Goal: Task Accomplishment & Management: Use online tool/utility

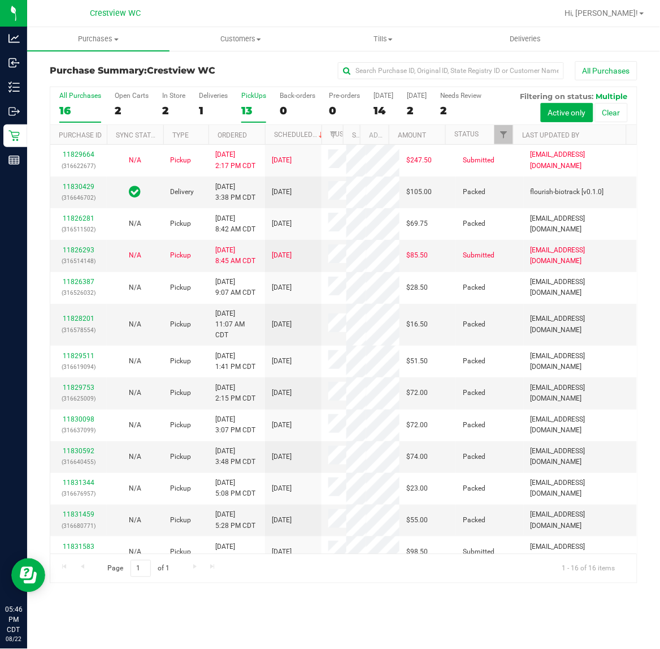
click at [248, 105] on div "13" at bounding box center [253, 110] width 25 height 13
click at [0, 0] on input "PickUps 13" at bounding box center [0, 0] width 0 height 0
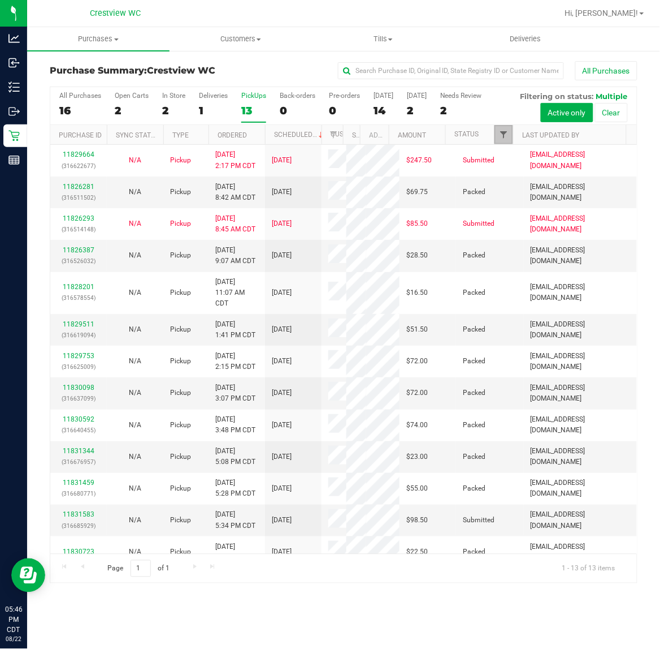
click at [504, 136] on span "Filter" at bounding box center [503, 134] width 9 height 9
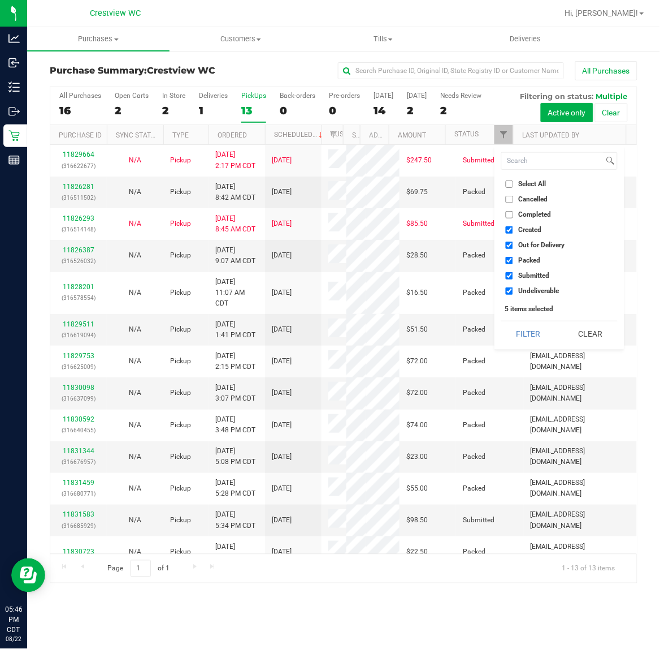
click at [529, 258] on span "Packed" at bounding box center [529, 260] width 22 height 7
click at [513, 258] on input "Packed" at bounding box center [509, 260] width 7 height 7
checkbox input "false"
click at [535, 244] on span "Out for Delivery" at bounding box center [541, 244] width 46 height 7
click at [513, 244] on input "Out for Delivery" at bounding box center [509, 244] width 7 height 7
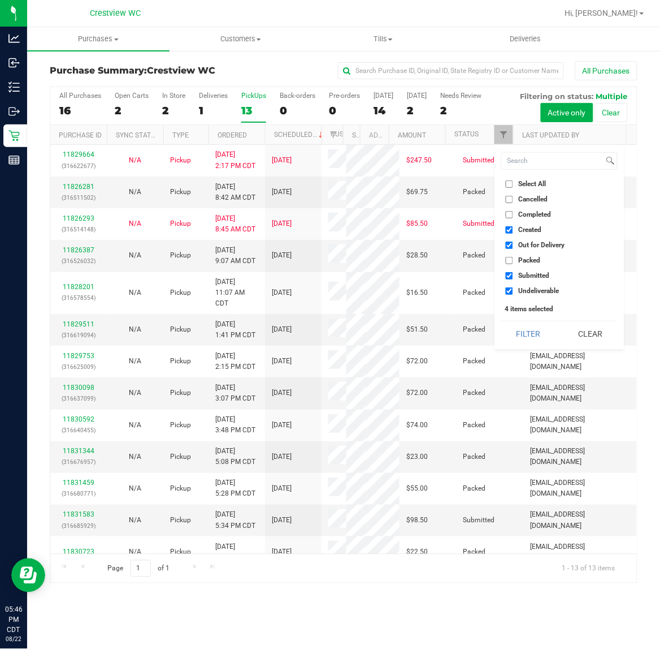
checkbox input "false"
click at [534, 230] on span "Created" at bounding box center [529, 229] width 23 height 7
click at [513, 230] on input "Created" at bounding box center [509, 229] width 7 height 7
checkbox input "false"
click at [529, 290] on span "Undeliverable" at bounding box center [538, 290] width 41 height 7
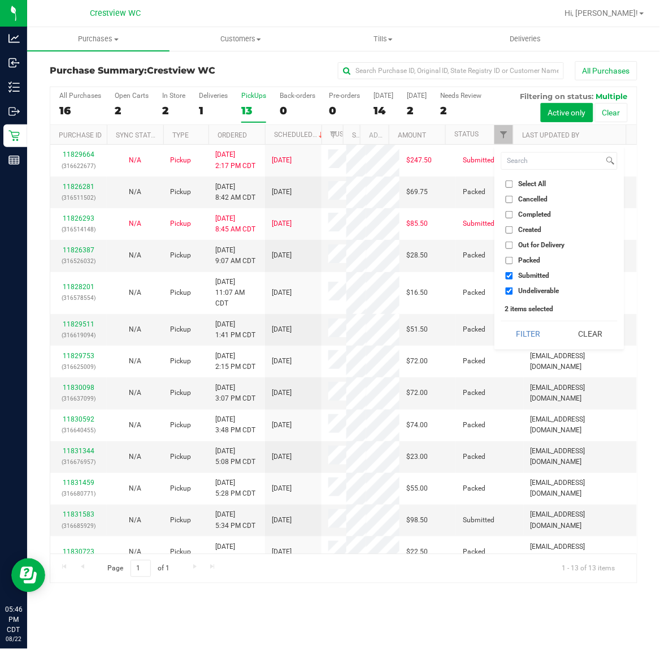
click at [513, 290] on input "Undeliverable" at bounding box center [509, 290] width 7 height 7
checkbox input "false"
click at [529, 322] on div "Select All Cancelled Completed Created Out for Delivery Packed Submitted Undeli…" at bounding box center [560, 247] width 130 height 204
drag, startPoint x: 526, startPoint y: 324, endPoint x: 520, endPoint y: 329, distance: 8.0
click at [524, 325] on button "Filter" at bounding box center [529, 333] width 54 height 25
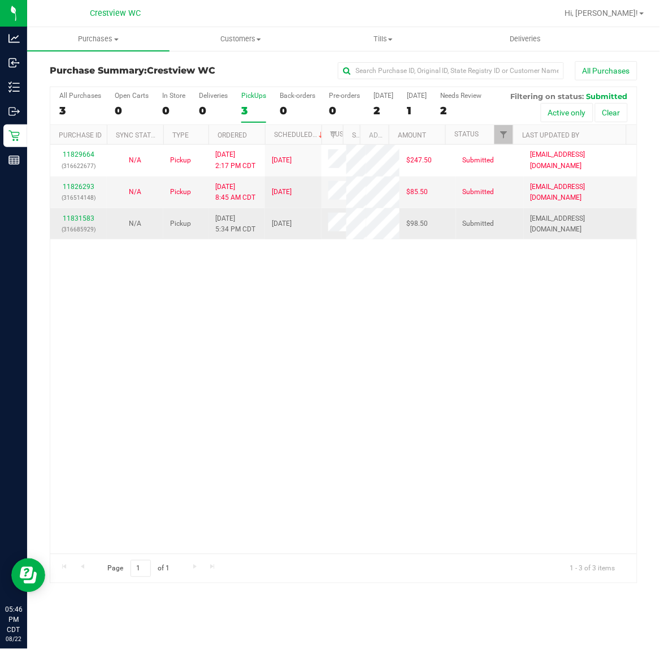
click at [87, 235] on div "11831583 (316685929)" at bounding box center [78, 223] width 43 height 21
click at [89, 222] on link "11831583" at bounding box center [79, 218] width 32 height 8
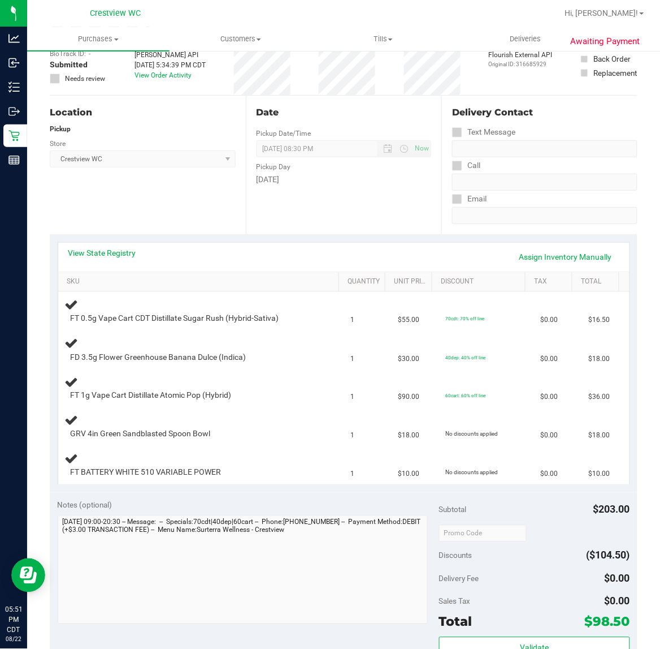
scroll to position [110, 0]
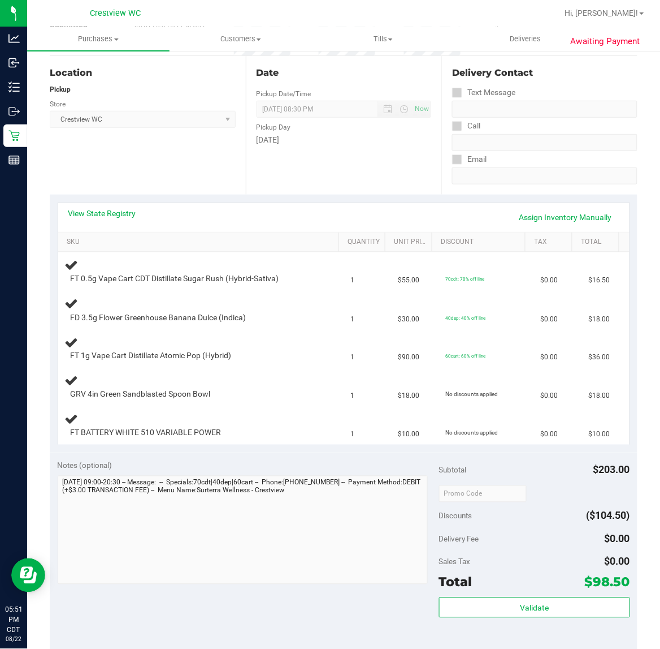
click at [217, 159] on div "Location Pickup Store Crestview WC Select Store [PERSON_NAME][GEOGRAPHIC_DATA] …" at bounding box center [148, 125] width 196 height 139
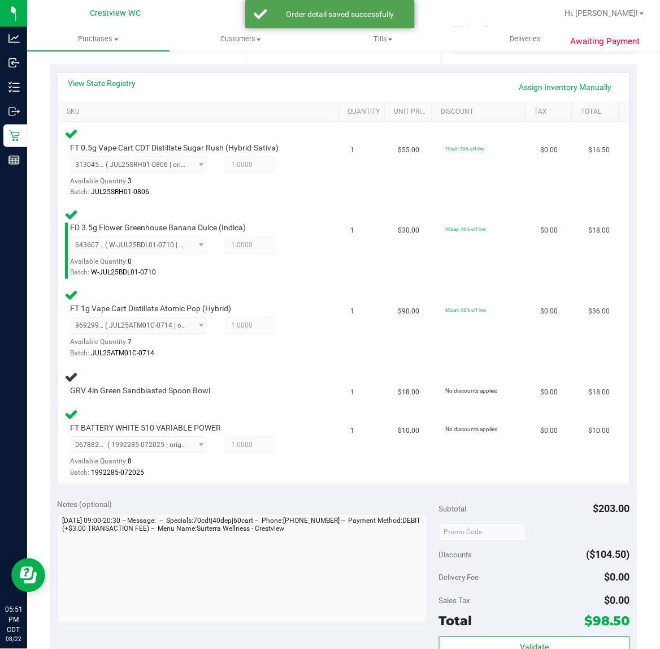
scroll to position [244, 0]
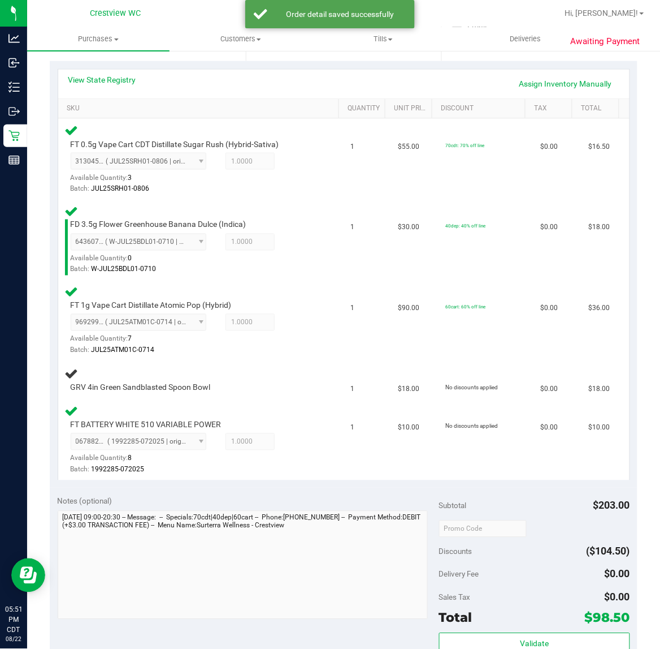
click at [163, 80] on div "View State Registry Assign Inventory Manually" at bounding box center [343, 83] width 551 height 19
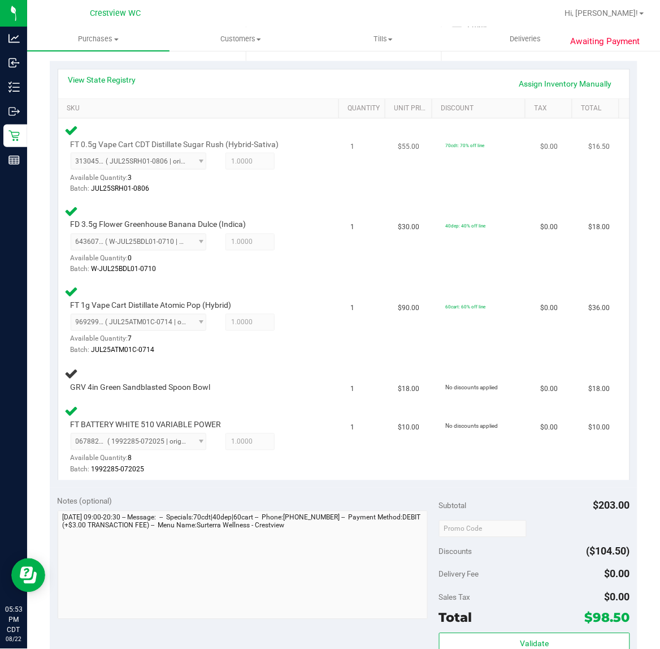
click at [291, 188] on div "Batch: JUL25SRH01-0806" at bounding box center [193, 188] width 245 height 11
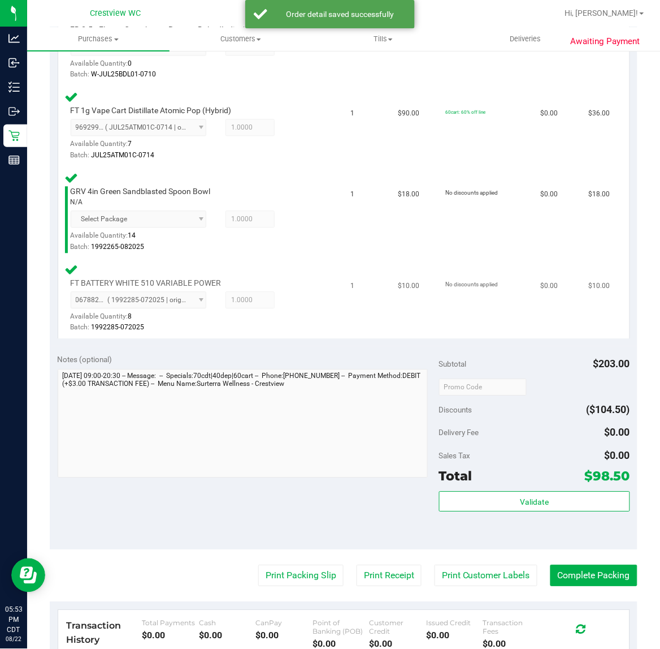
scroll to position [629, 0]
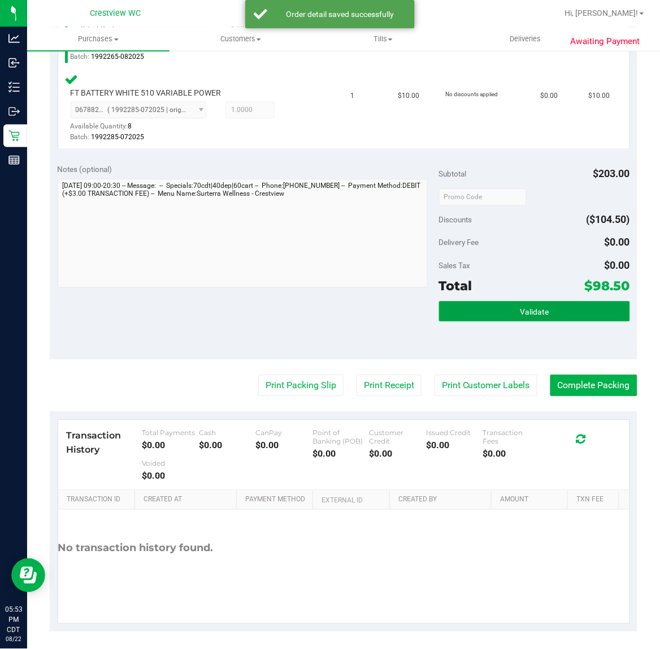
click at [506, 301] on button "Validate" at bounding box center [534, 311] width 191 height 20
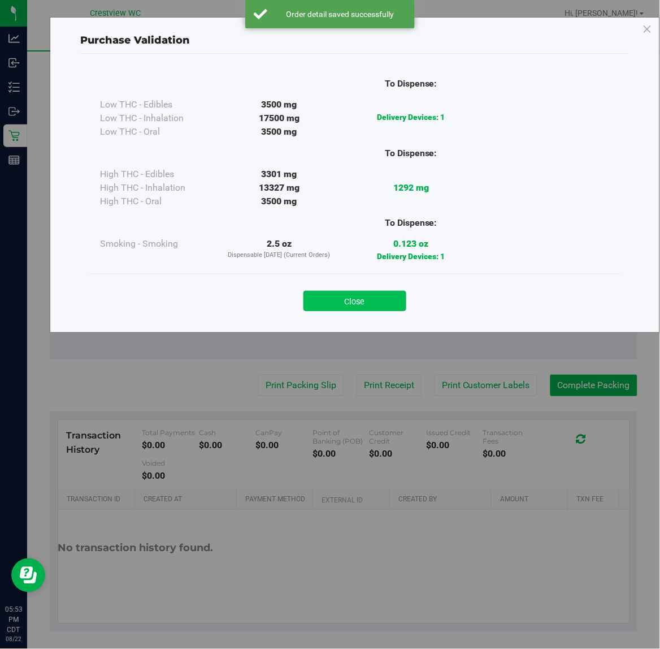
click at [394, 297] on button "Close" at bounding box center [355, 301] width 103 height 20
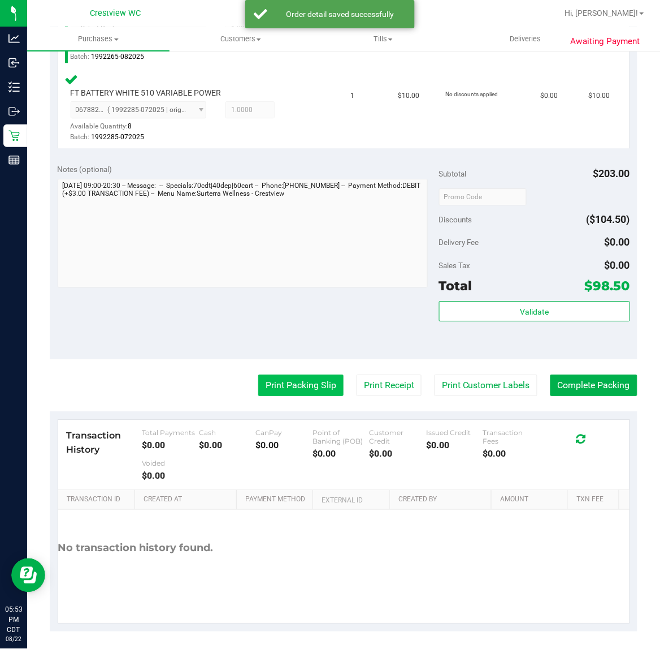
click at [298, 388] on button "Print Packing Slip" at bounding box center [300, 384] width 85 height 21
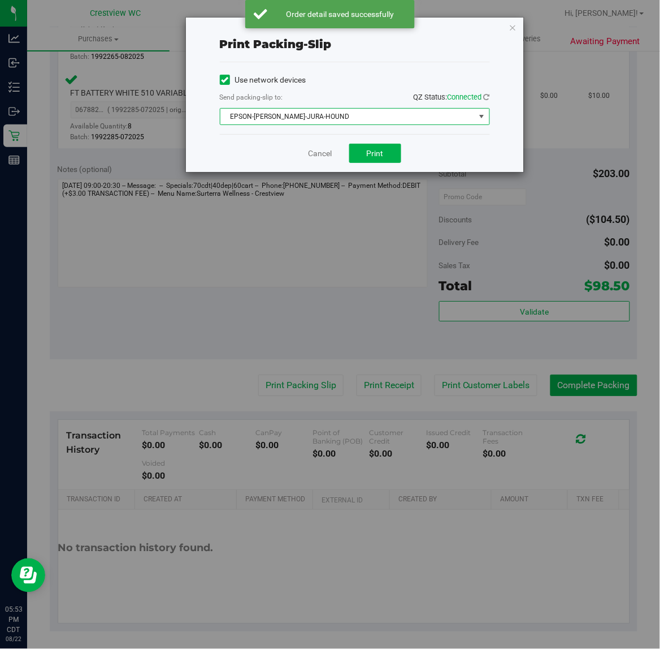
click at [384, 111] on span "EPSON-[PERSON_NAME]-JURA-HOUND" at bounding box center [348, 117] width 255 height 16
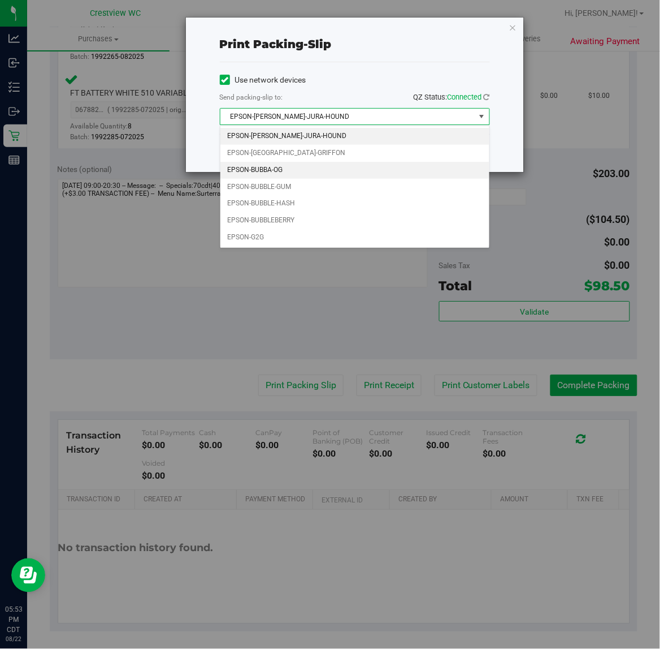
click at [327, 173] on li "EPSON-BUBBA-OG" at bounding box center [355, 170] width 269 height 17
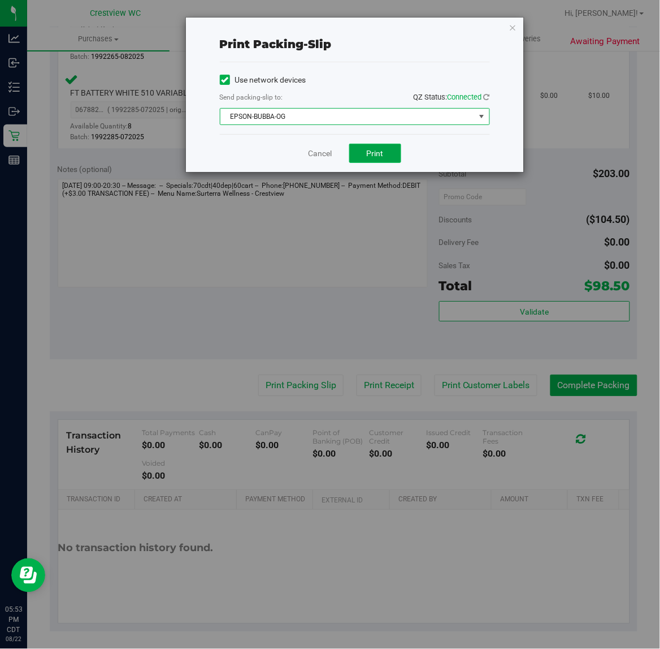
click at [388, 158] on button "Print" at bounding box center [375, 153] width 52 height 19
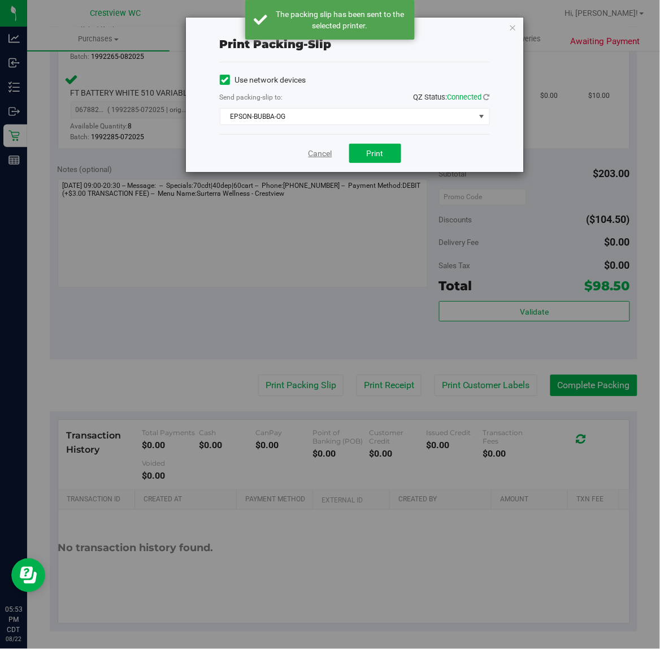
click at [321, 151] on link "Cancel" at bounding box center [321, 154] width 24 height 12
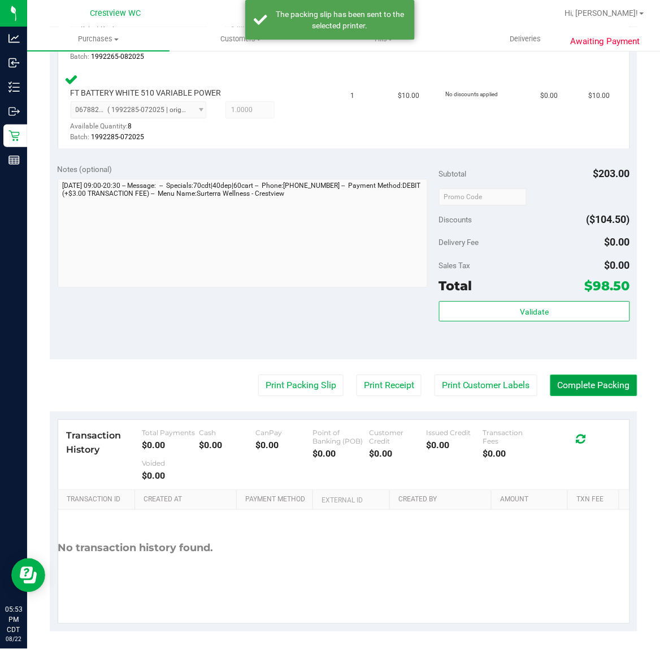
click at [602, 389] on button "Complete Packing" at bounding box center [594, 384] width 87 height 21
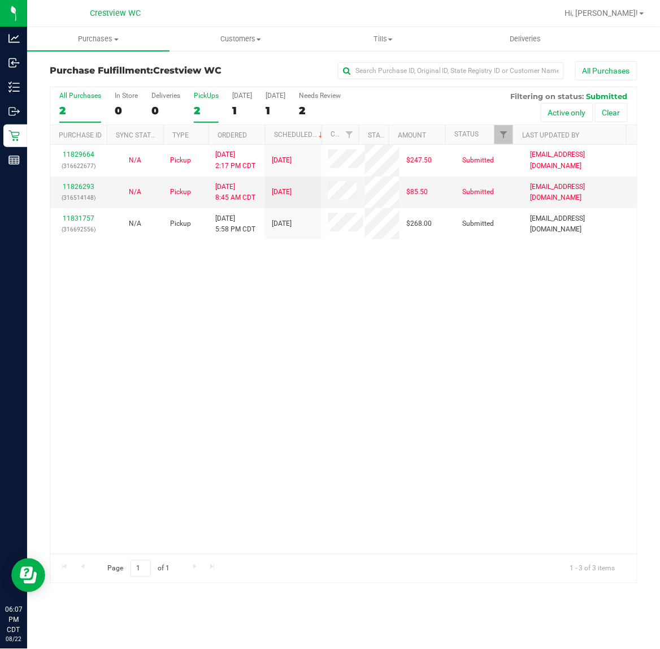
click at [201, 100] on label "PickUps 2" at bounding box center [206, 107] width 25 height 31
click at [0, 0] on input "PickUps 2" at bounding box center [0, 0] width 0 height 0
drag, startPoint x: 218, startPoint y: 423, endPoint x: 226, endPoint y: 419, distance: 8.8
click at [222, 421] on div "11829664 (316622677) N/A Pickup [DATE] 2:17 PM CDT 8/23/2025 $247.50 Submitted …" at bounding box center [343, 349] width 587 height 409
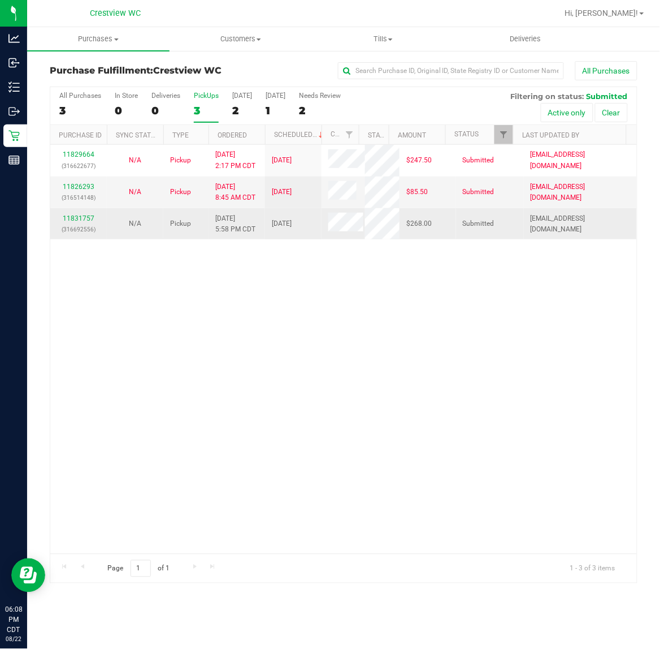
click at [84, 210] on td "11831757 (316692556)" at bounding box center [78, 223] width 57 height 31
click at [87, 221] on link "11831757" at bounding box center [79, 218] width 32 height 8
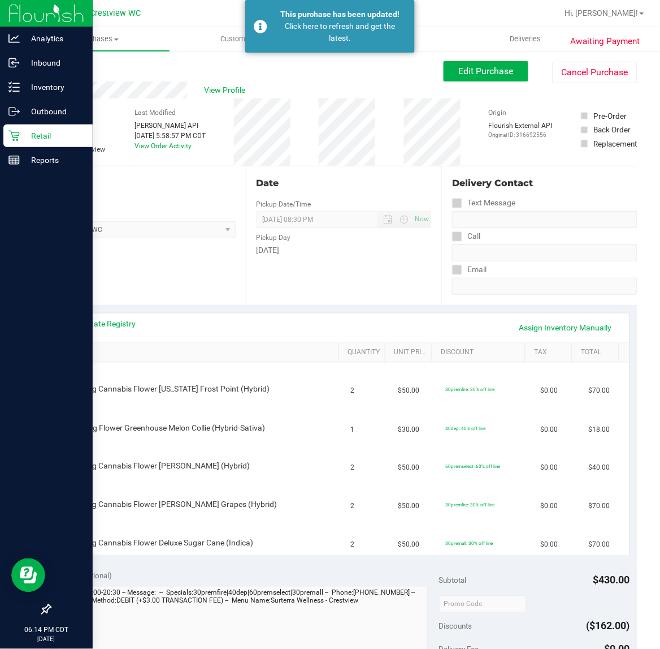
click at [20, 137] on p "Retail" at bounding box center [54, 136] width 68 height 14
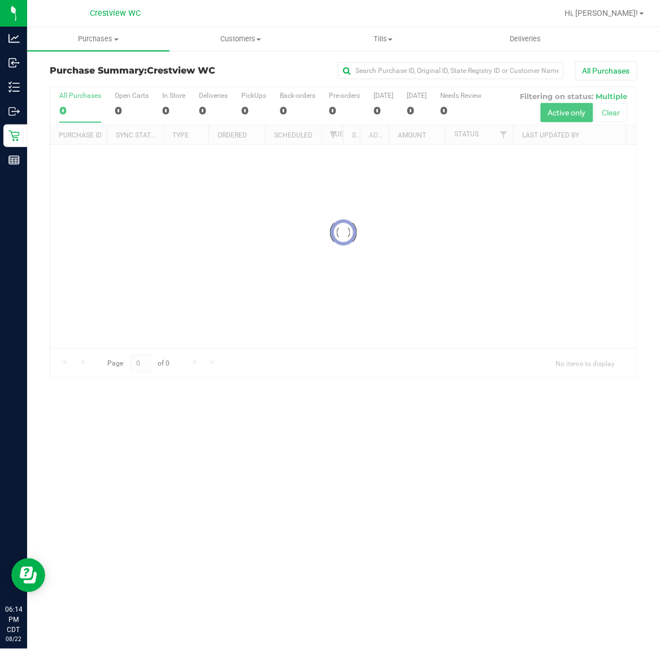
click at [249, 67] on div "All Purchases" at bounding box center [442, 70] width 392 height 19
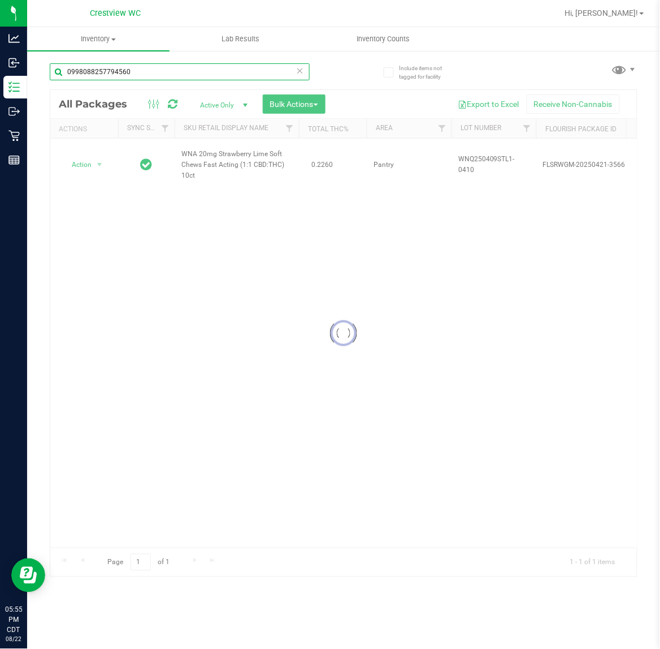
click at [176, 71] on input "0998088257794560" at bounding box center [180, 71] width 260 height 17
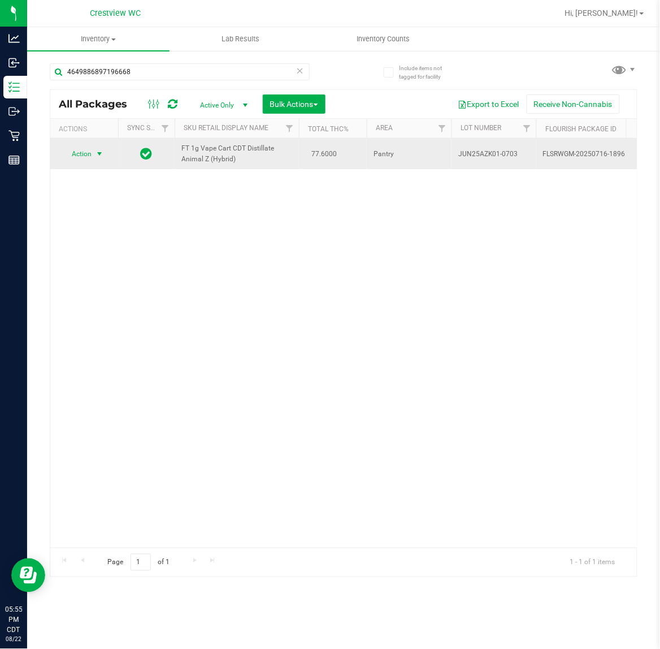
click at [81, 161] on span "Action" at bounding box center [77, 154] width 31 height 16
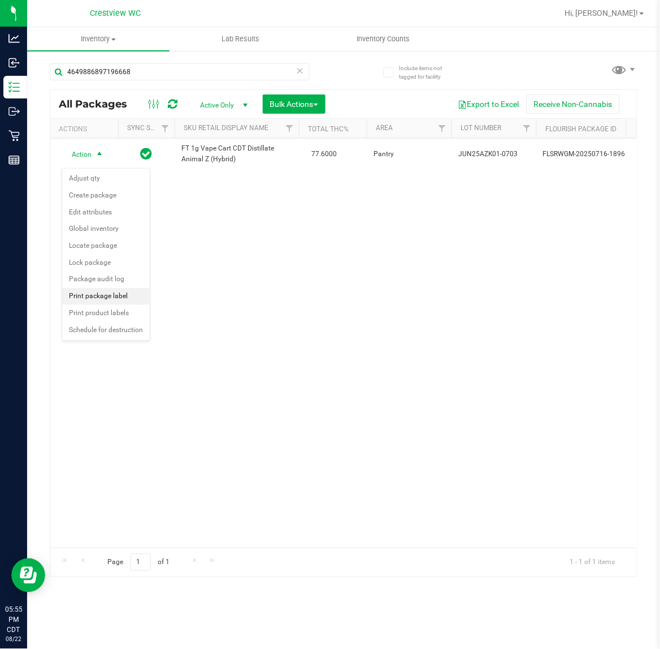
click at [116, 298] on li "Print package label" at bounding box center [106, 296] width 88 height 17
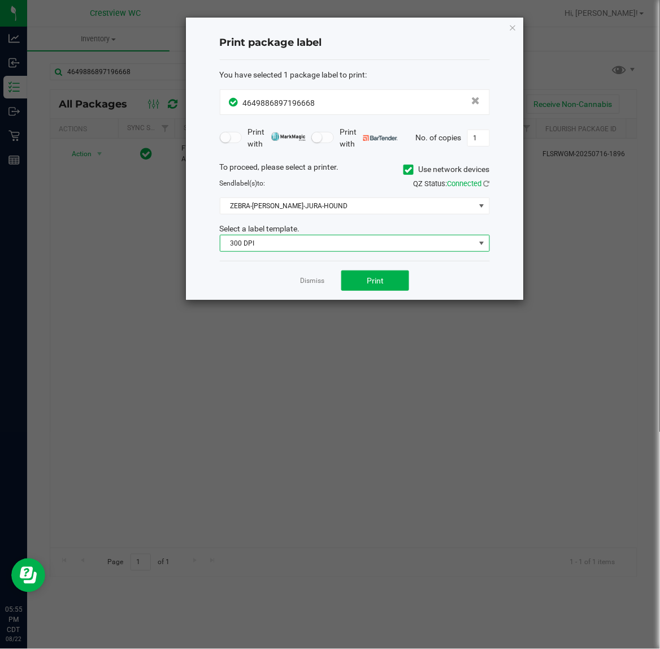
click at [373, 239] on span "300 DPI" at bounding box center [348, 243] width 255 height 16
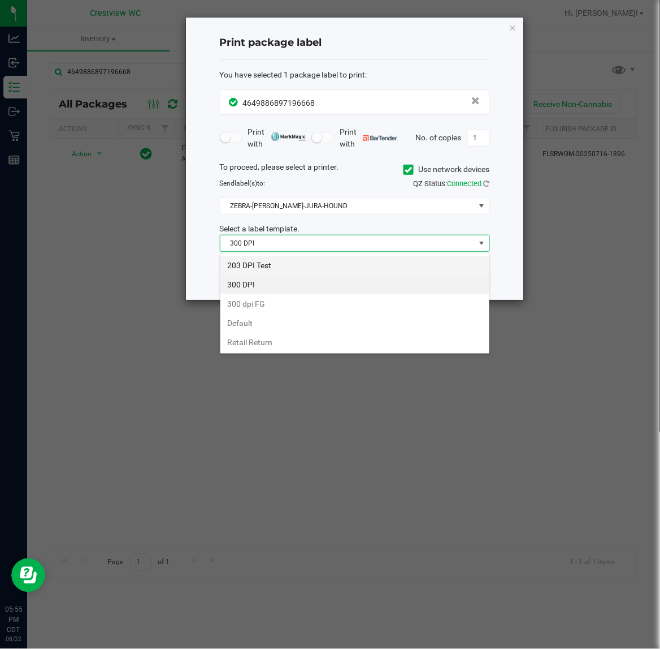
scroll to position [18, 270]
click at [348, 261] on li "203 DPI Test" at bounding box center [355, 265] width 269 height 19
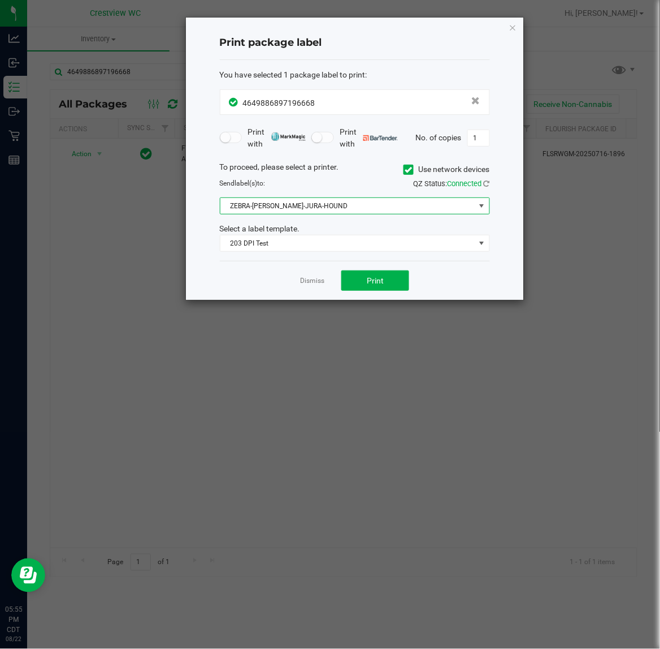
click at [343, 211] on span "ZEBRA-BRUNO-JURA-HOUND" at bounding box center [348, 206] width 255 height 16
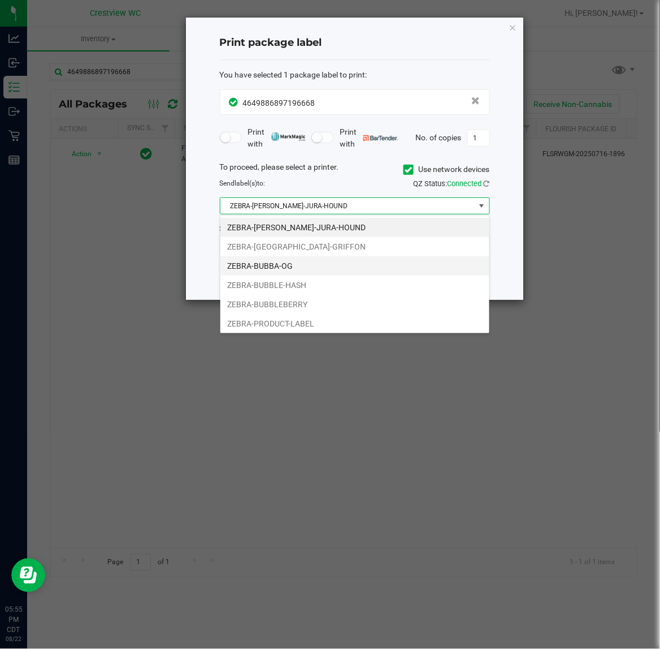
click at [314, 269] on li "ZEBRA-BUBBA-OG" at bounding box center [355, 265] width 269 height 19
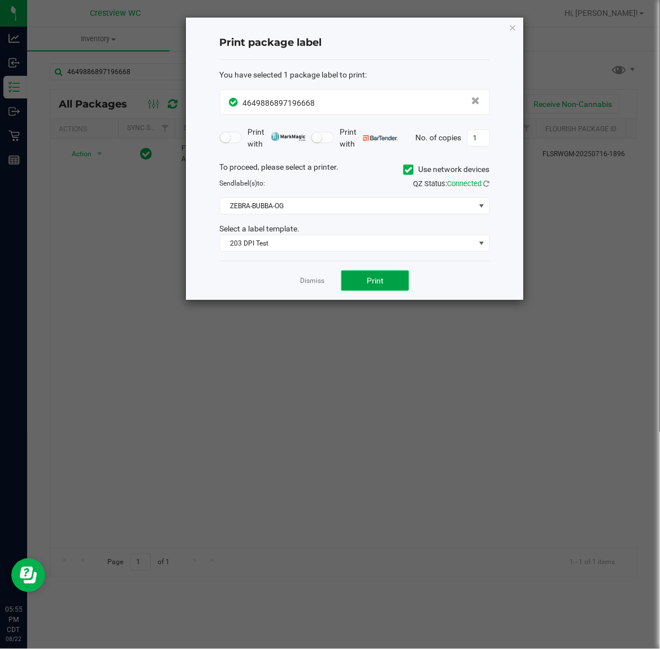
click at [368, 274] on button "Print" at bounding box center [375, 280] width 68 height 20
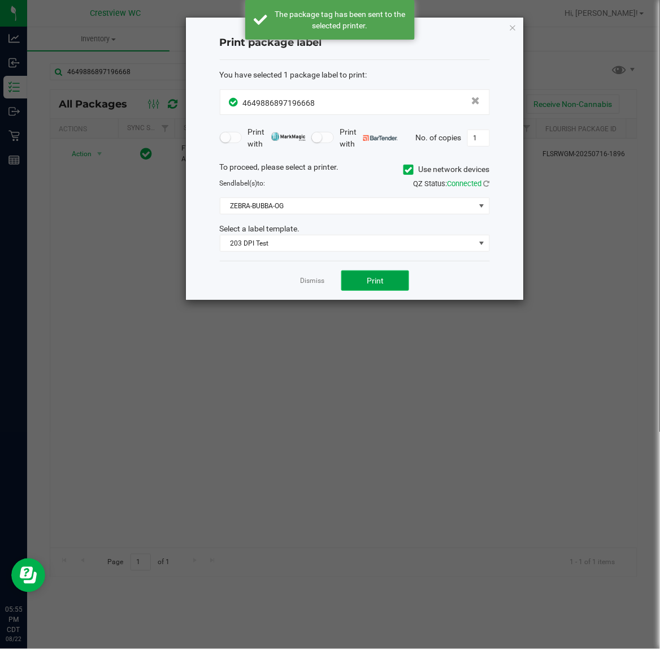
click at [368, 274] on button "Print" at bounding box center [375, 280] width 68 height 20
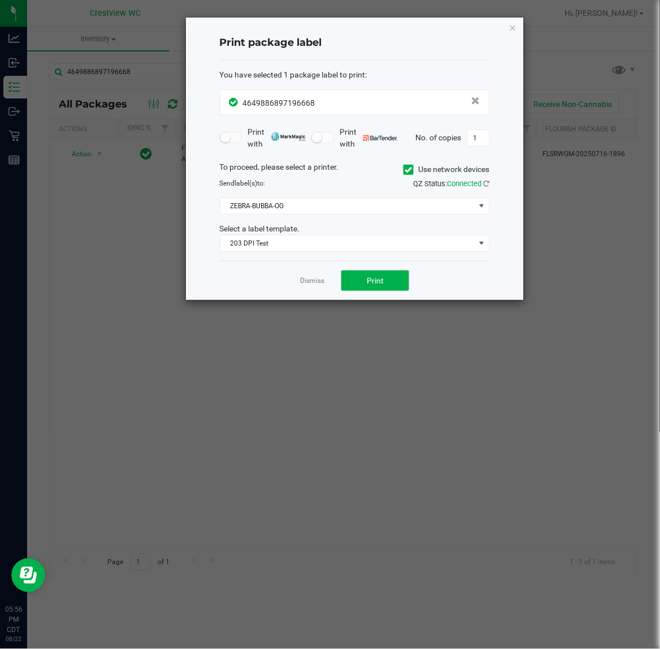
click at [314, 284] on link "Dismiss" at bounding box center [312, 281] width 24 height 10
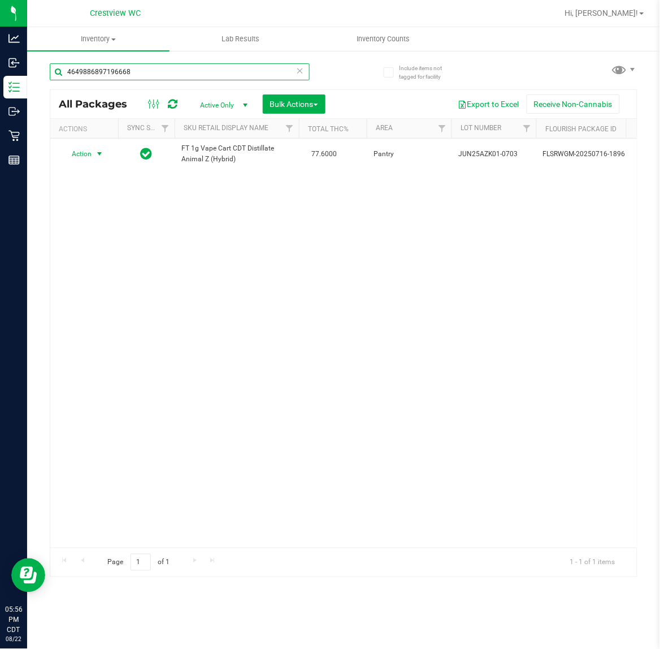
click at [179, 69] on input "4649886897196668" at bounding box center [180, 71] width 260 height 17
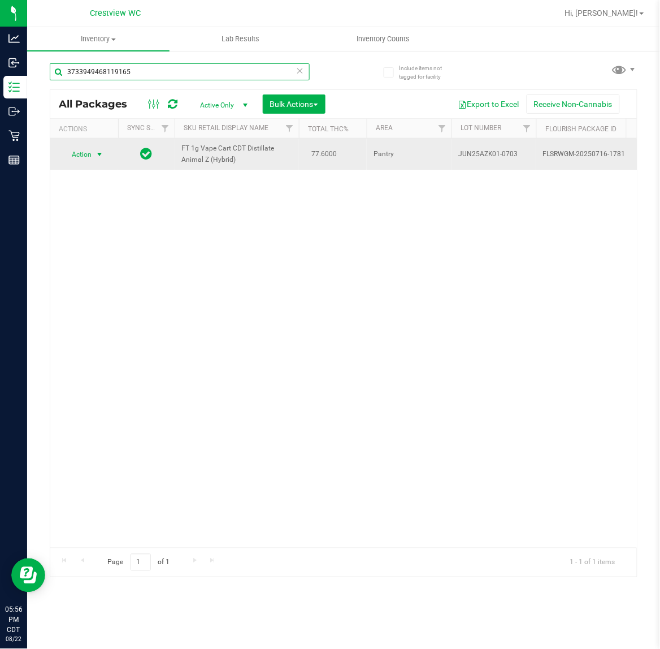
type input "3733949468119165"
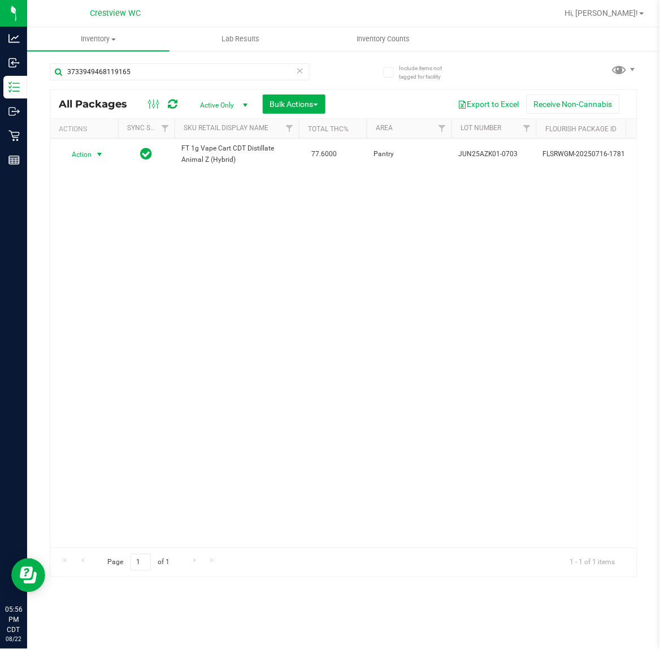
drag, startPoint x: 96, startPoint y: 159, endPoint x: 533, endPoint y: 274, distance: 452.0
click at [101, 159] on span "select" at bounding box center [99, 154] width 9 height 9
click at [116, 286] on li "Unlock package" at bounding box center [98, 294] width 73 height 17
click at [213, 61] on div "3733949468119165" at bounding box center [197, 71] width 294 height 36
drag, startPoint x: 213, startPoint y: 61, endPoint x: 210, endPoint y: 71, distance: 10.6
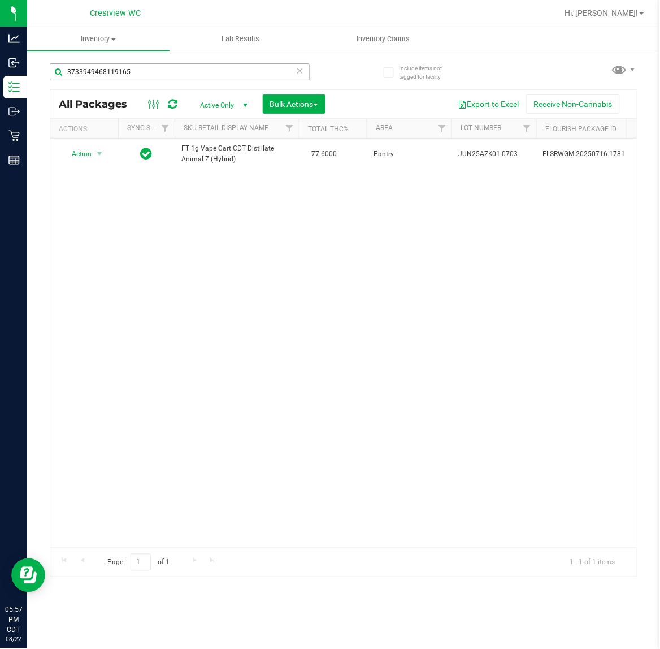
click at [213, 61] on div "3733949468119165" at bounding box center [197, 71] width 294 height 36
click at [209, 72] on input "3733949468119165" at bounding box center [180, 71] width 260 height 17
click at [94, 155] on span "select" at bounding box center [100, 154] width 14 height 16
click at [122, 293] on li "Print package label" at bounding box center [106, 291] width 88 height 17
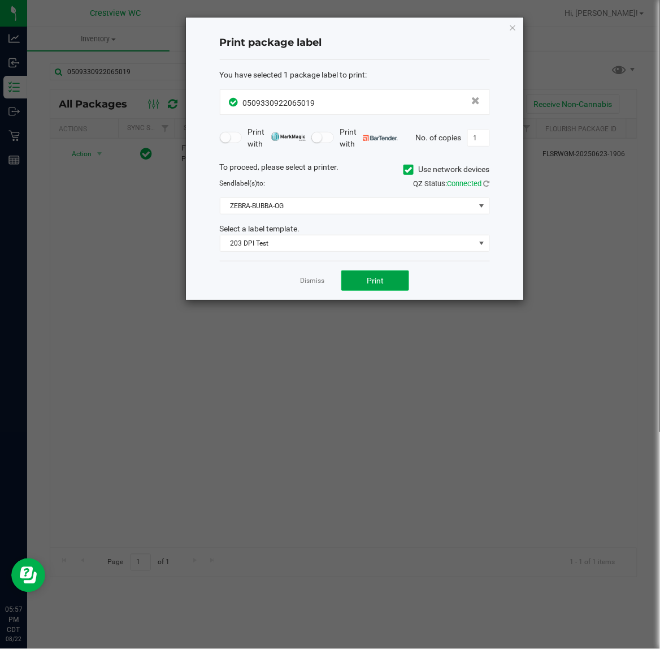
click at [356, 278] on button "Print" at bounding box center [375, 280] width 68 height 20
click at [298, 304] on ngb-modal-window "Print package label You have selected 1 package label to print : 05093309220650…" at bounding box center [334, 324] width 669 height 649
click at [309, 278] on link "Dismiss" at bounding box center [312, 281] width 24 height 10
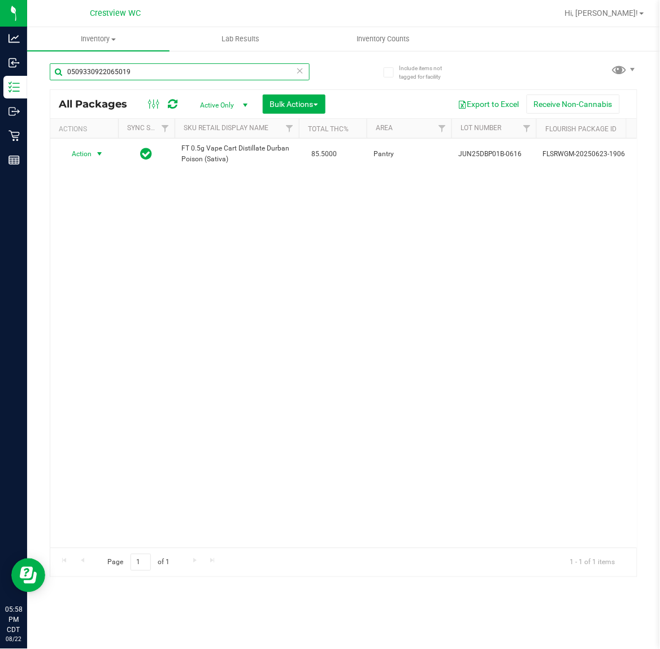
click at [221, 72] on input "0509330922065019" at bounding box center [180, 71] width 260 height 17
click at [221, 71] on input "0509330922065019" at bounding box center [180, 71] width 260 height 17
click at [160, 71] on input "0509330922065019" at bounding box center [180, 71] width 260 height 17
click at [167, 74] on input "0509330922065019" at bounding box center [180, 71] width 260 height 17
click at [158, 74] on input "0509330922065019" at bounding box center [180, 71] width 260 height 17
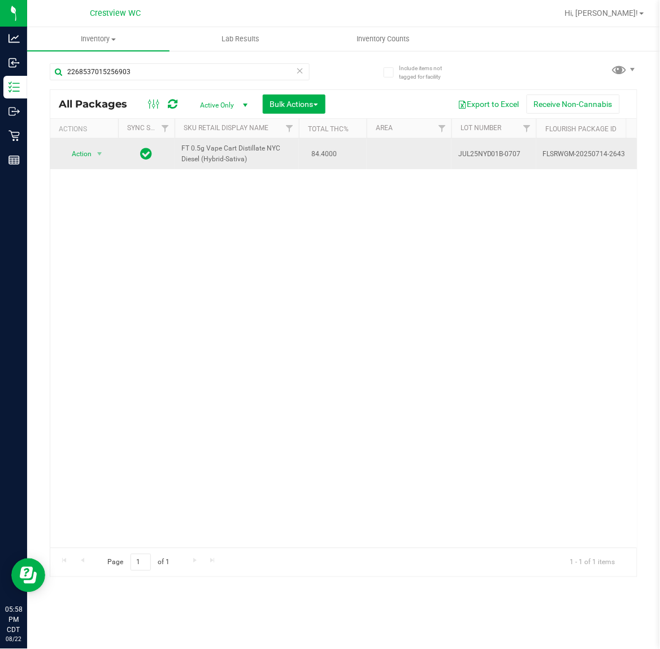
click at [89, 165] on td "Action Action Adjust qty Create package Edit attributes Global inventory Locate…" at bounding box center [84, 154] width 68 height 31
click at [102, 157] on span "select" at bounding box center [99, 153] width 9 height 9
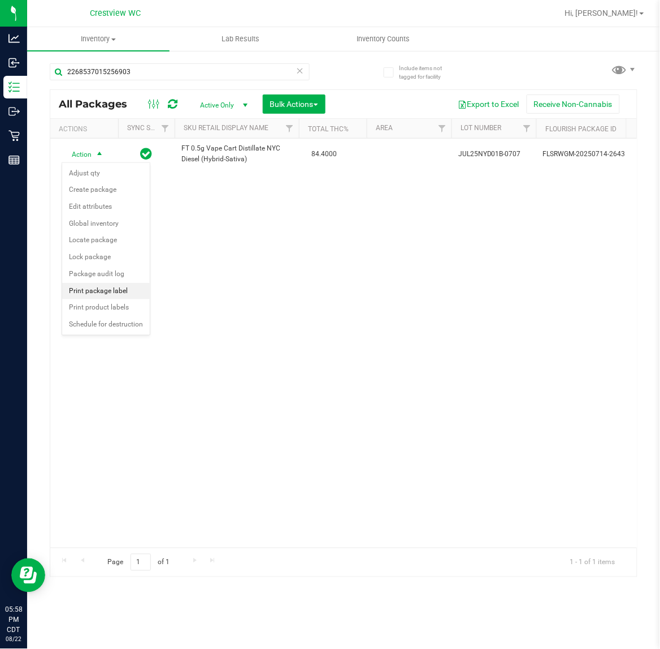
click at [126, 287] on li "Print package label" at bounding box center [106, 291] width 88 height 17
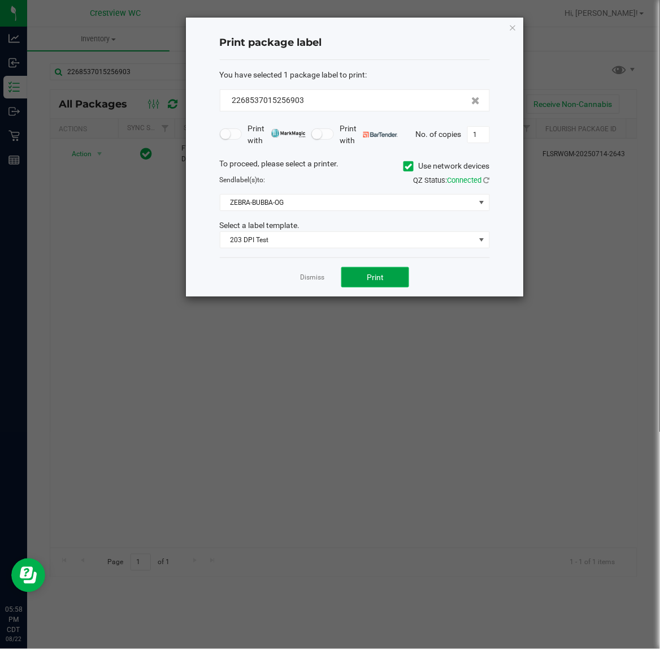
click at [365, 278] on button "Print" at bounding box center [375, 277] width 68 height 20
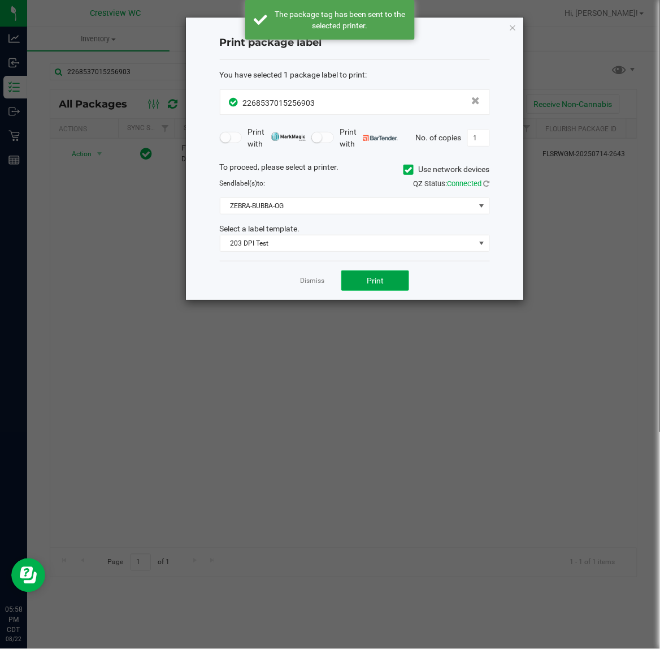
click at [365, 278] on button "Print" at bounding box center [375, 280] width 68 height 20
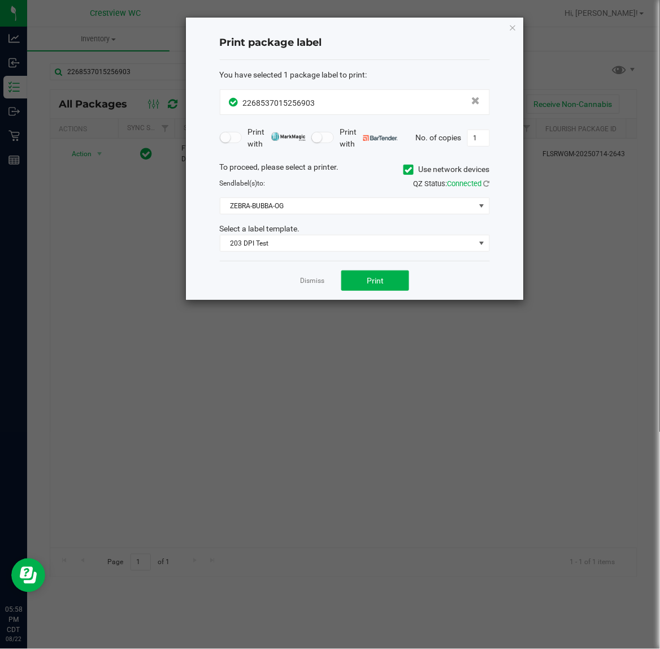
click at [318, 286] on link "Dismiss" at bounding box center [312, 281] width 24 height 10
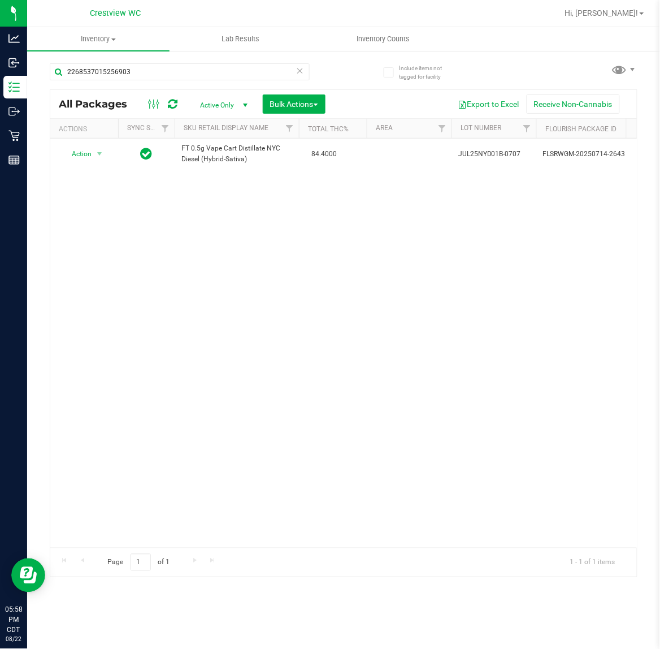
click at [194, 84] on div "2268537015256903" at bounding box center [180, 76] width 260 height 26
click at [194, 77] on input "2268537015256903" at bounding box center [180, 71] width 260 height 17
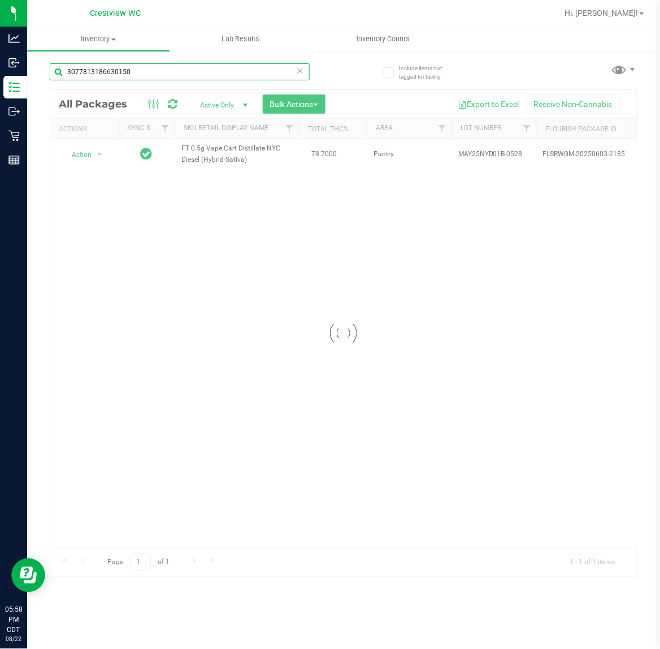
type input "3077813186630150"
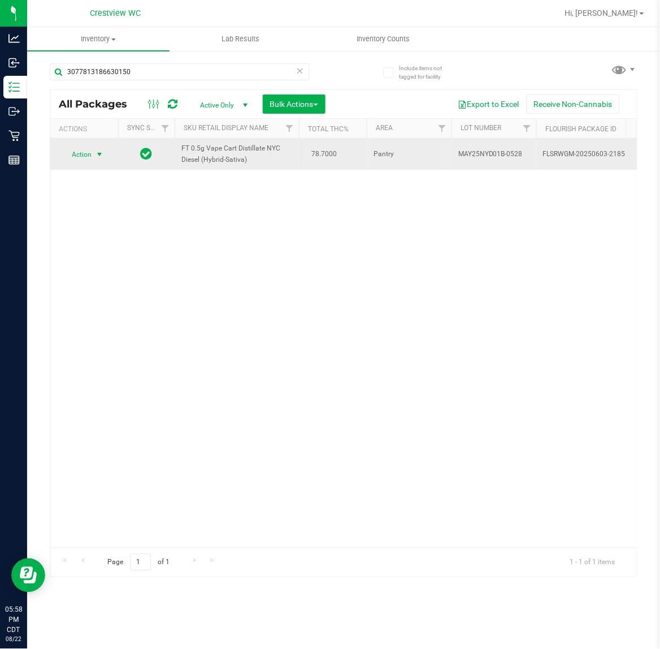
click at [91, 154] on span "Action" at bounding box center [77, 154] width 31 height 16
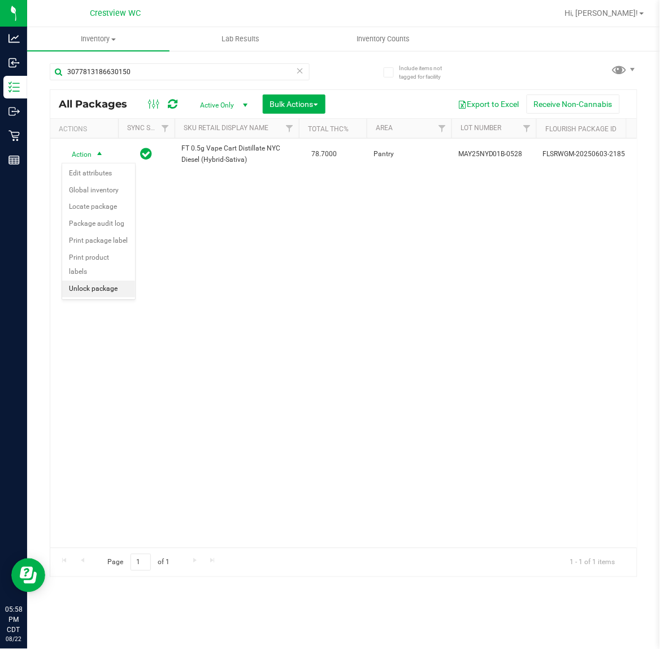
click at [115, 280] on li "Unlock package" at bounding box center [98, 288] width 73 height 17
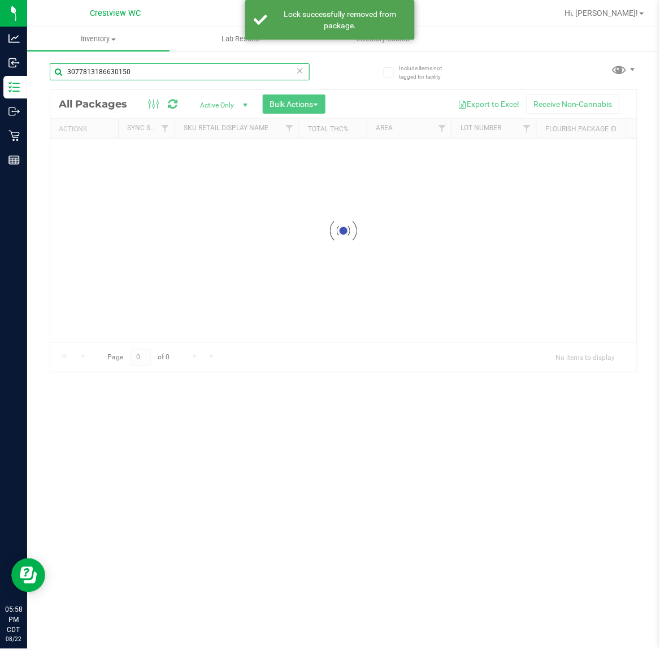
click at [166, 74] on div "Inventory All packages All inventory Waste log Create inventory Lab Results Inv…" at bounding box center [343, 337] width 633 height 621
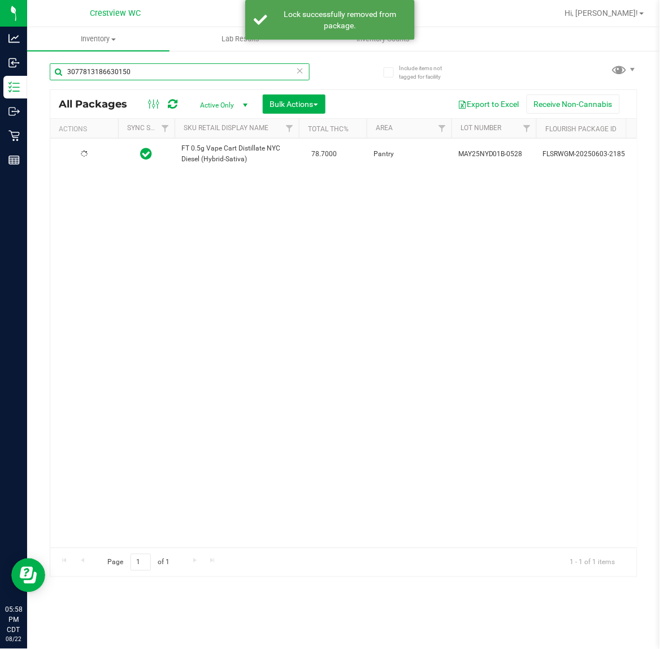
click at [166, 74] on input "3077813186630150" at bounding box center [180, 71] width 260 height 17
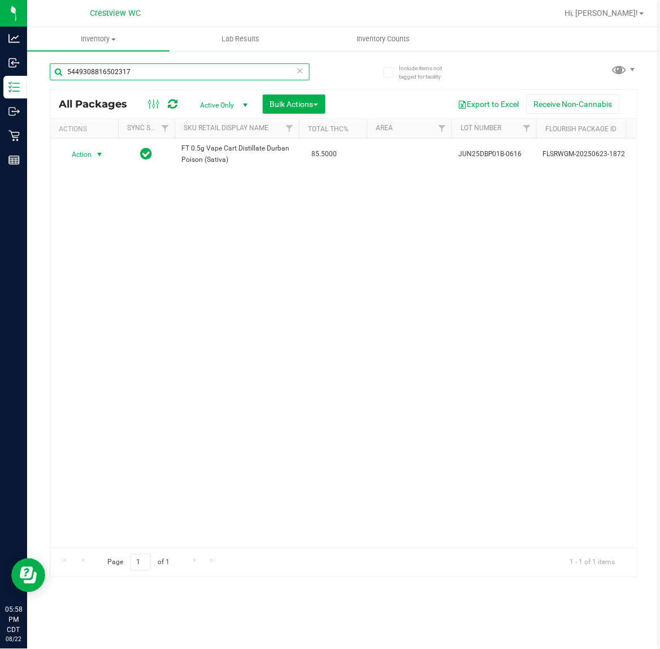
type input "5449308816502317"
click at [89, 150] on span "Action" at bounding box center [77, 154] width 31 height 16
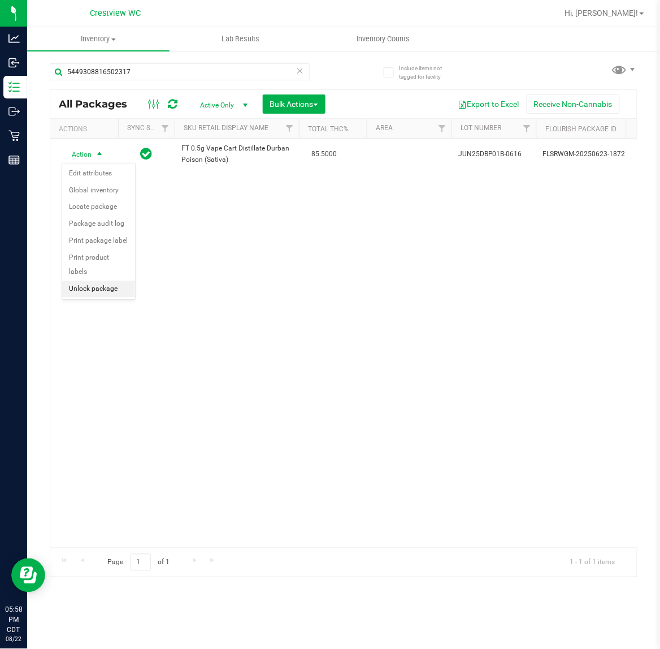
click at [93, 284] on li "Unlock package" at bounding box center [98, 288] width 73 height 17
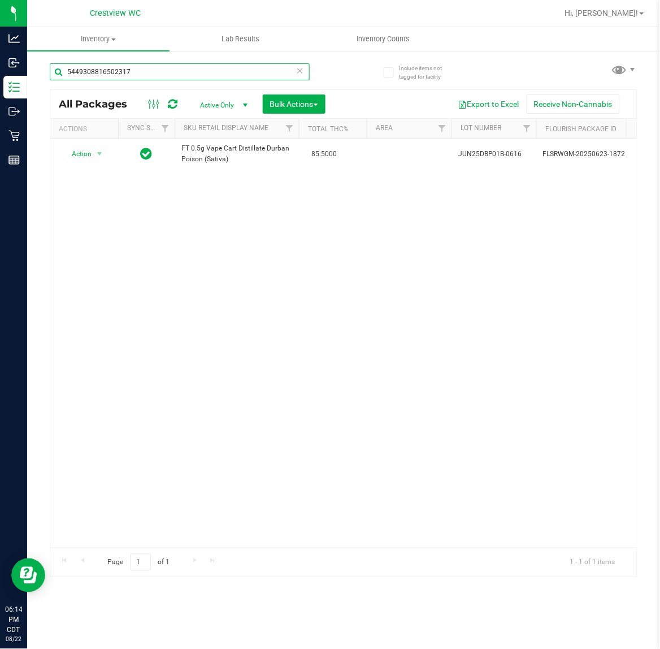
click at [142, 74] on input "5449308816502317" at bounding box center [180, 71] width 260 height 17
click at [145, 76] on input "5449308816502317" at bounding box center [180, 71] width 260 height 17
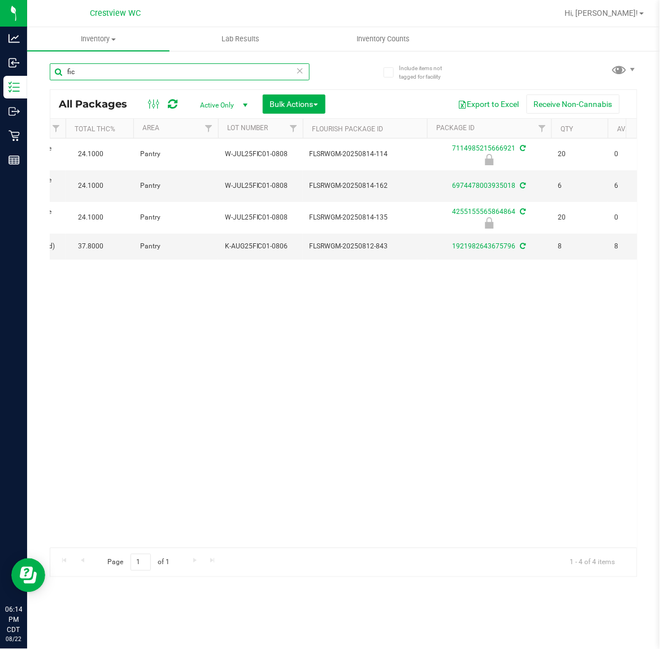
scroll to position [0, 99]
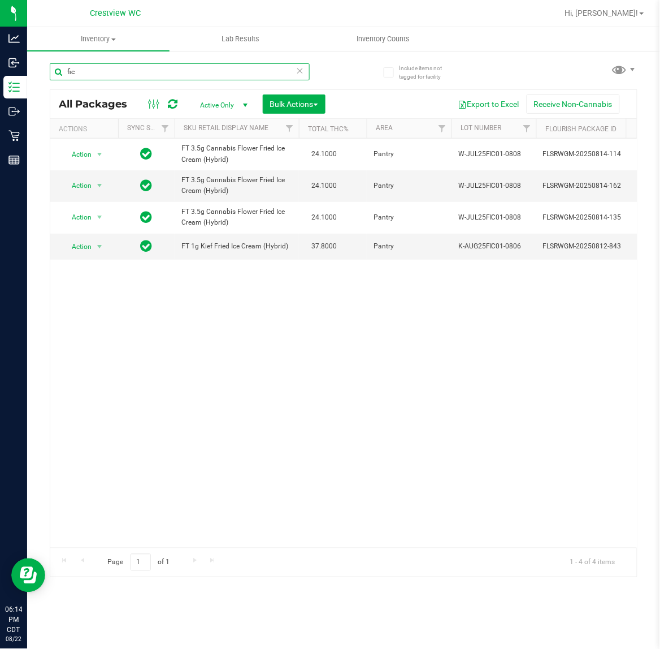
click at [92, 68] on input "fic" at bounding box center [180, 71] width 260 height 17
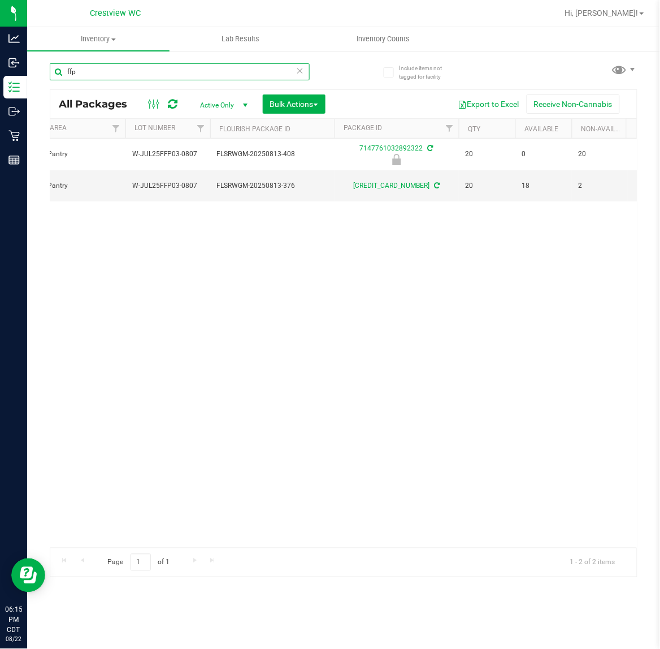
scroll to position [0, 606]
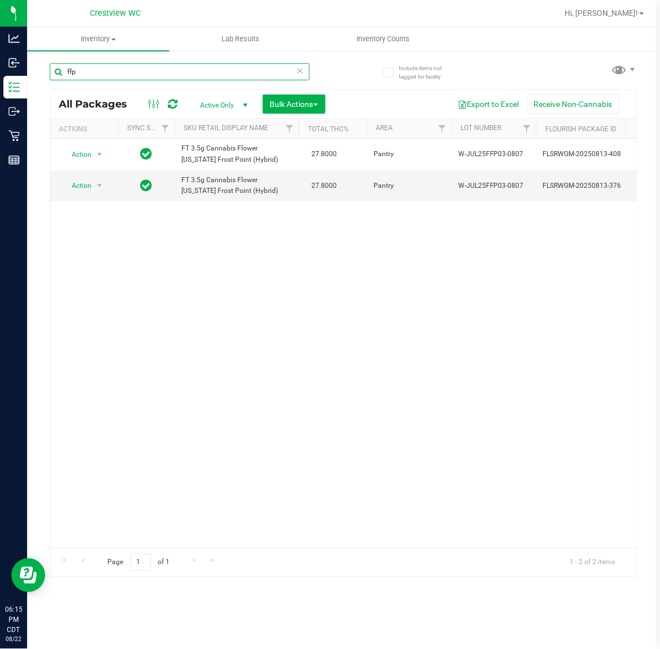
type input "ffp"
click at [178, 454] on div "Action Action Edit attributes Global inventory Locate package Package audit log…" at bounding box center [343, 343] width 587 height 409
